Goal: Book appointment/travel/reservation

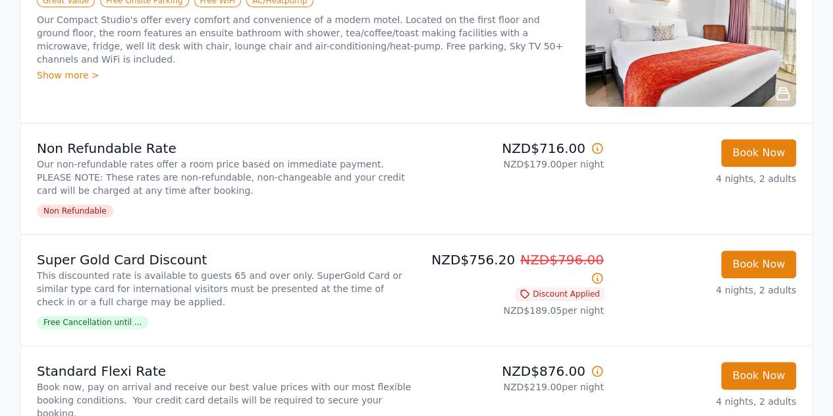
scroll to position [6, 0]
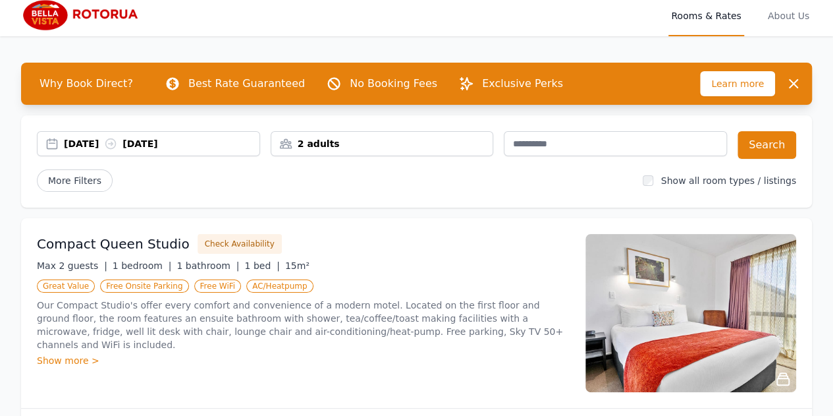
click at [343, 139] on div "2 adults" at bounding box center [382, 143] width 222 height 13
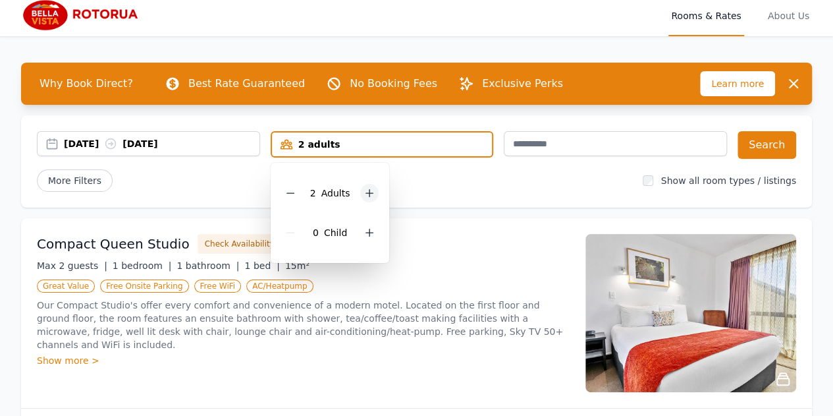
click at [368, 198] on icon at bounding box center [369, 193] width 11 height 11
click at [374, 237] on icon at bounding box center [369, 232] width 11 height 11
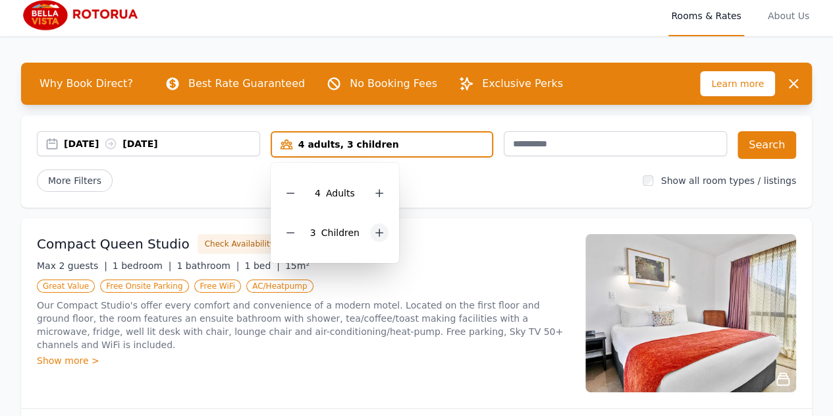
click at [374, 237] on icon at bounding box center [379, 232] width 11 height 11
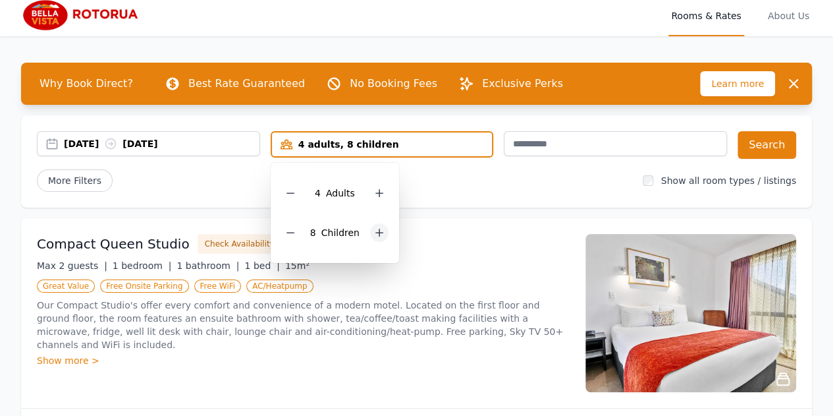
click at [374, 237] on icon at bounding box center [379, 232] width 11 height 11
click at [374, 237] on div at bounding box center [379, 232] width 18 height 18
click at [380, 237] on icon at bounding box center [385, 232] width 11 height 11
click at [376, 237] on div at bounding box center [385, 232] width 18 height 18
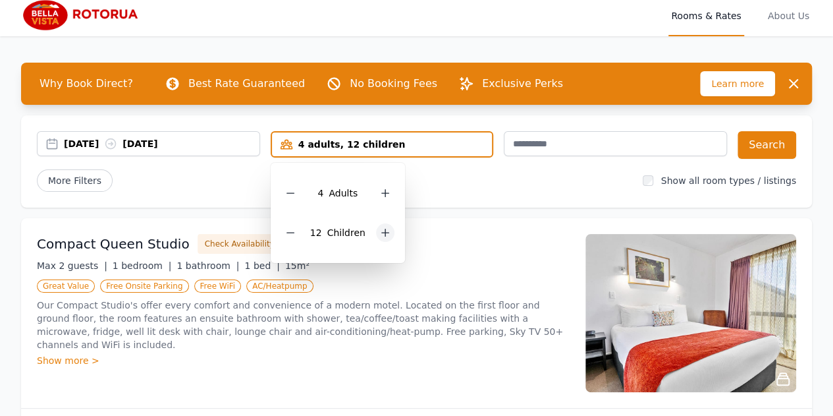
click at [376, 237] on div at bounding box center [385, 232] width 18 height 18
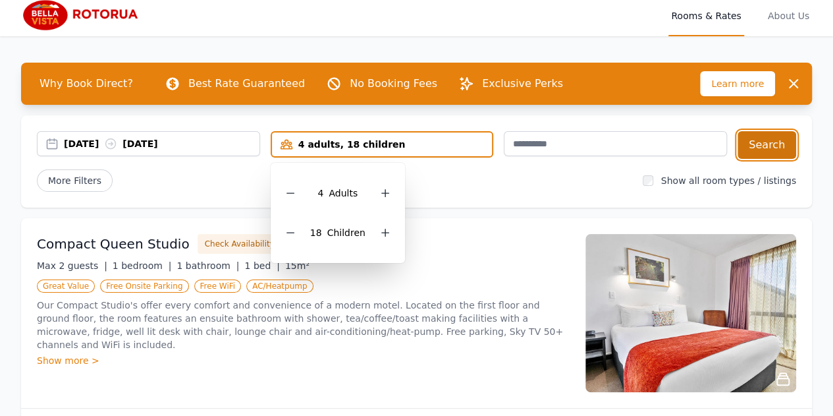
click at [761, 142] on button "Search" at bounding box center [767, 145] width 59 height 28
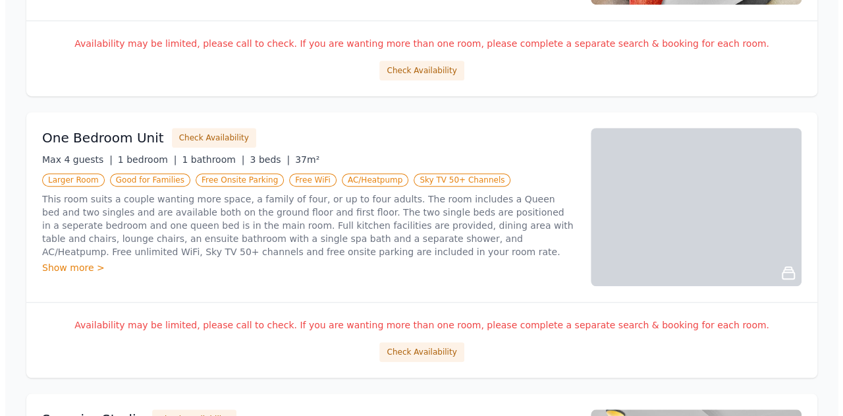
scroll to position [439, 0]
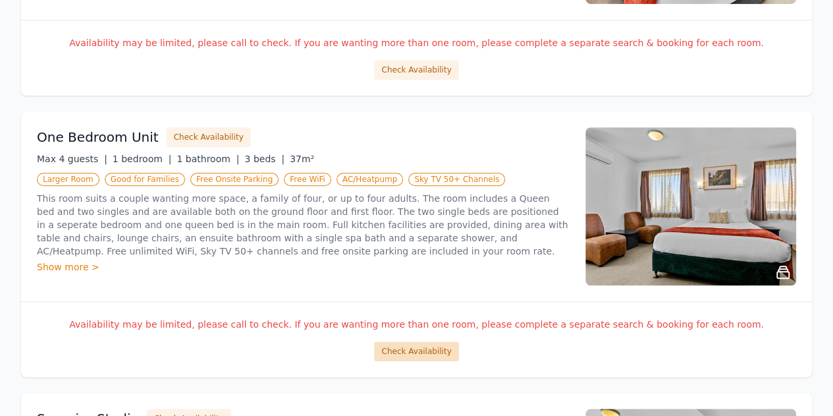
click at [412, 351] on button "Check Availability" at bounding box center [416, 351] width 84 height 20
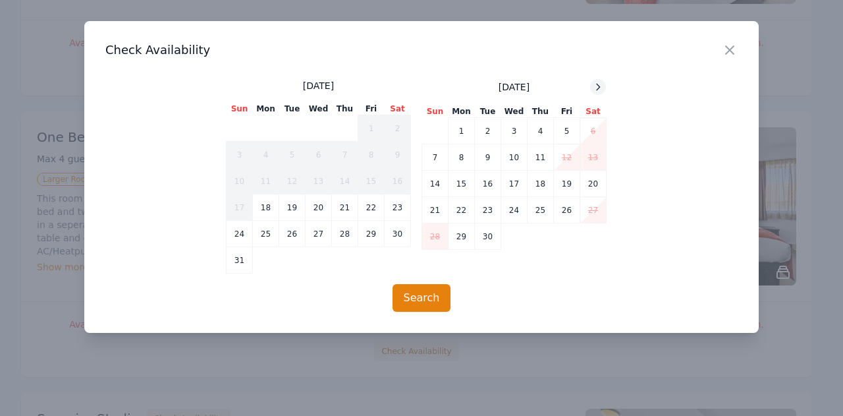
click at [602, 84] on icon at bounding box center [598, 87] width 11 height 11
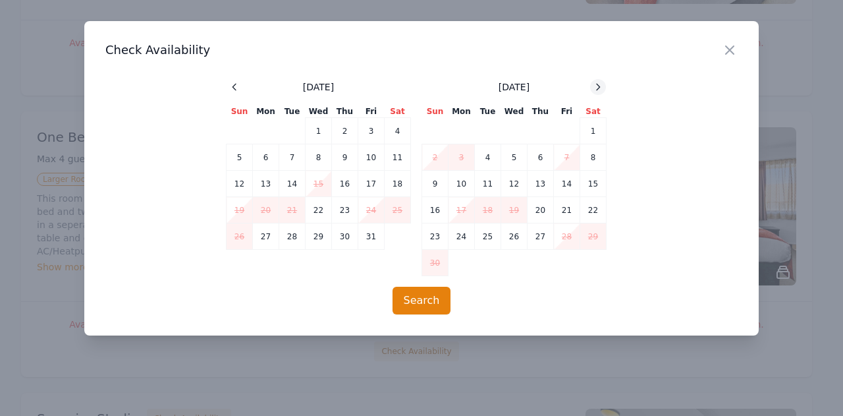
click at [602, 84] on icon at bounding box center [598, 87] width 11 height 11
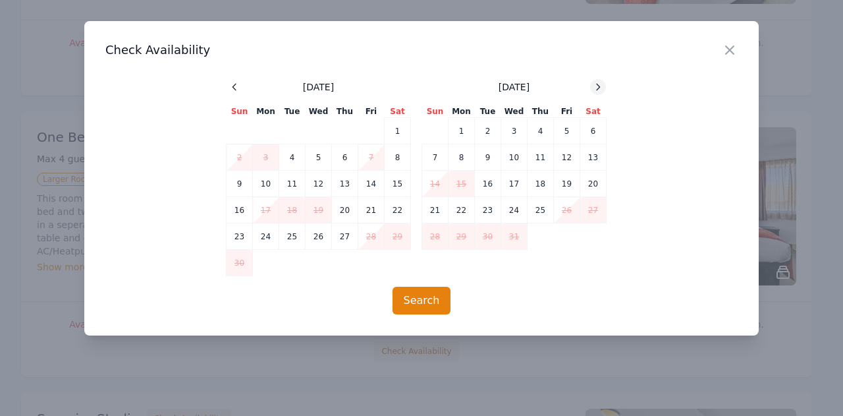
click at [602, 84] on icon at bounding box center [598, 87] width 11 height 11
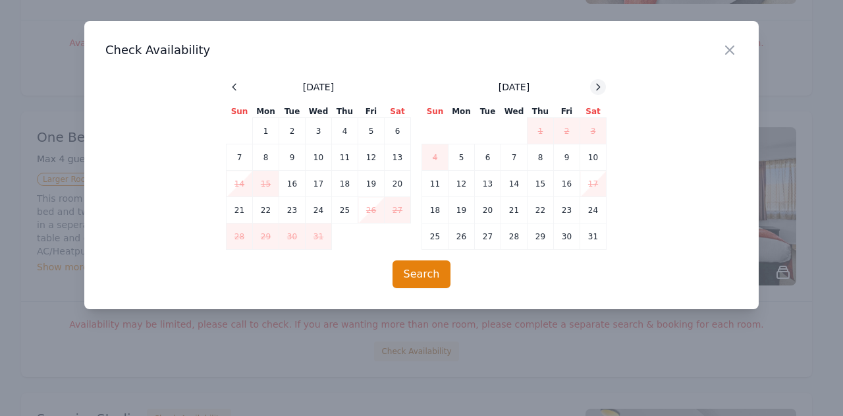
click at [602, 84] on icon at bounding box center [598, 87] width 11 height 11
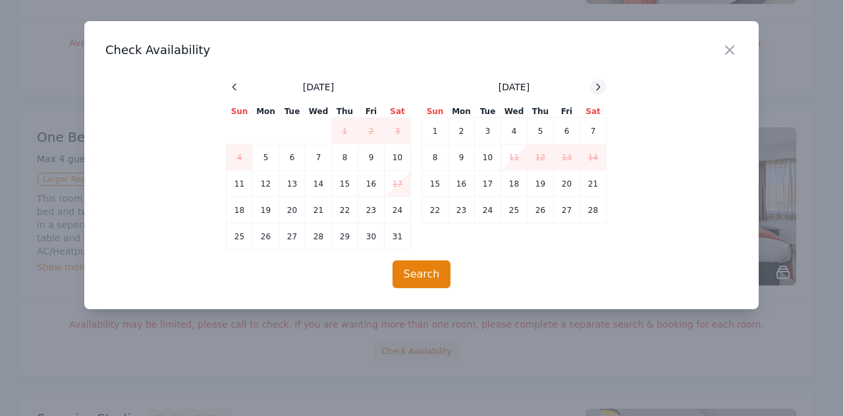
click at [602, 84] on icon at bounding box center [598, 87] width 11 height 11
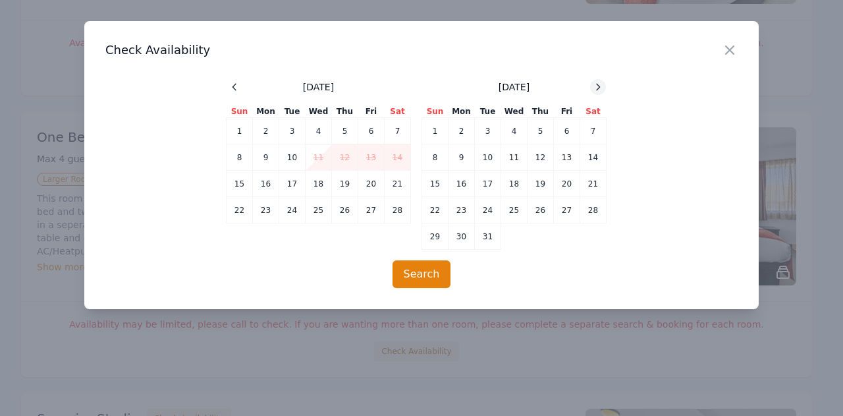
click at [602, 84] on icon at bounding box center [598, 87] width 11 height 11
click at [269, 212] on td "23" at bounding box center [266, 210] width 26 height 26
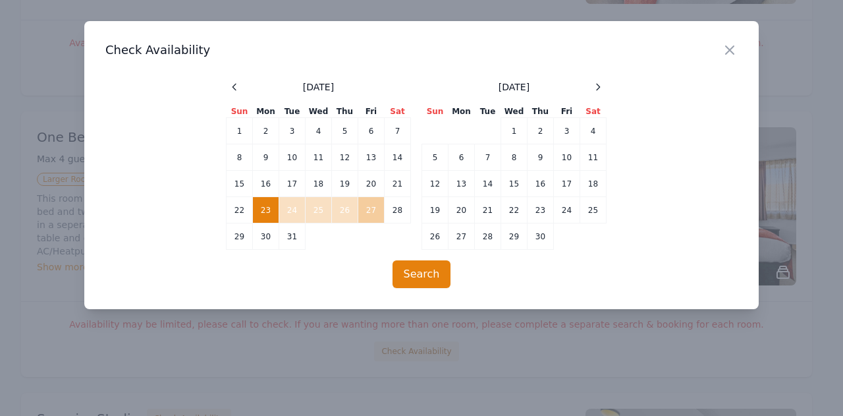
click at [376, 206] on td "27" at bounding box center [371, 210] width 26 height 26
click at [422, 275] on button "Search" at bounding box center [422, 274] width 59 height 28
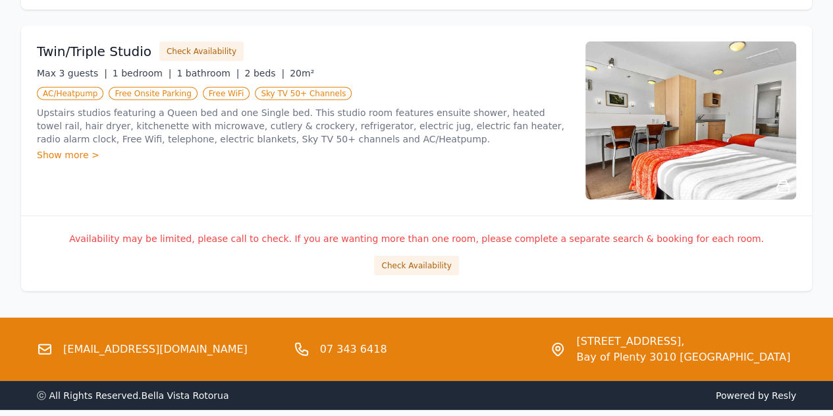
scroll to position [1654, 0]
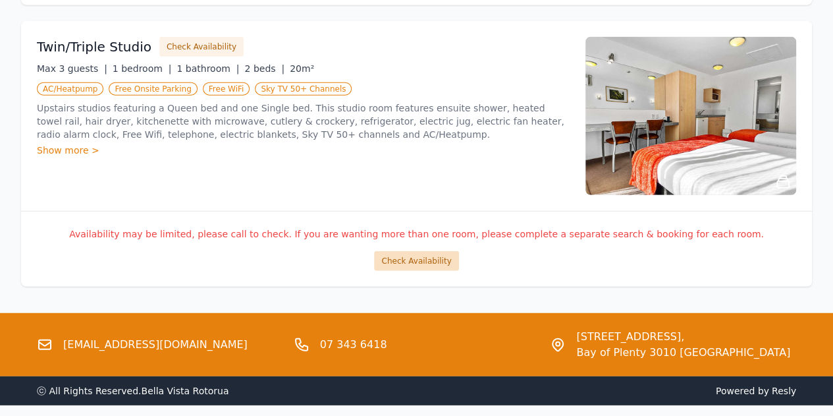
click at [429, 261] on button "Check Availability" at bounding box center [416, 261] width 84 height 20
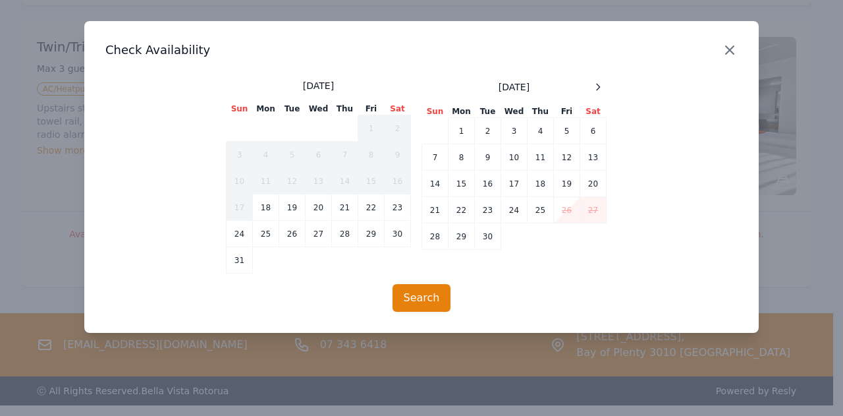
click at [729, 45] on icon "button" at bounding box center [730, 50] width 16 height 16
